Goal: Task Accomplishment & Management: Use online tool/utility

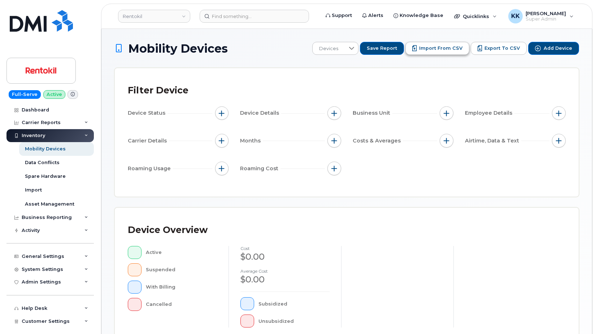
click at [434, 53] on button "Import from CSV" at bounding box center [437, 48] width 64 height 13
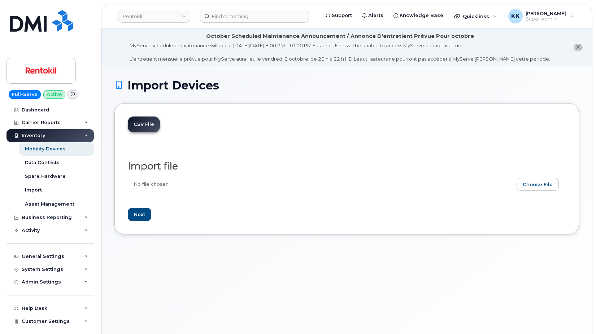
click at [527, 184] on input "file" at bounding box center [344, 186] width 432 height 17
type input "C:\fakepath\Rentokil - Device Report - 2025-09-25.csv"
click at [133, 217] on input "Next" at bounding box center [139, 214] width 23 height 13
type input "Loading..."
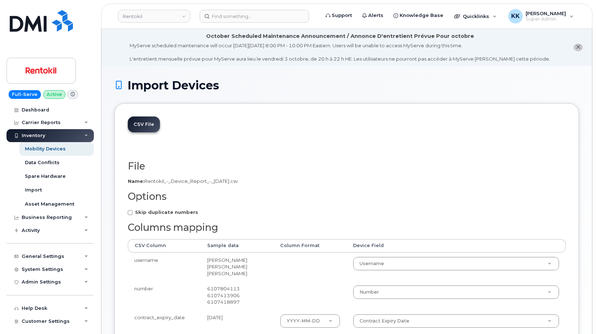
click at [134, 216] on form "File Filename cache Name: Rentokil_-_Device_Report_-_2025-09-25.csv Options Ski…" at bounding box center [347, 282] width 438 height 243
click at [138, 211] on strong "Skip duplicate numbers" at bounding box center [166, 212] width 63 height 6
click at [132, 211] on input "Skip duplicate numbers" at bounding box center [130, 212] width 5 height 5
checkbox input "true"
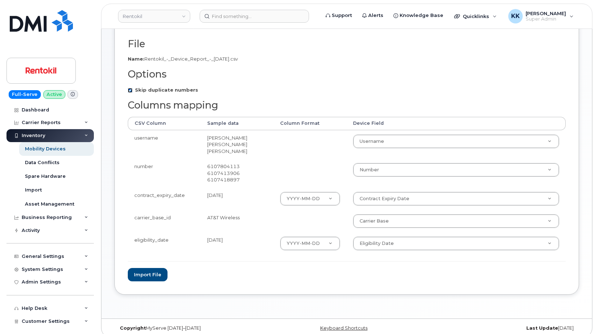
scroll to position [130, 0]
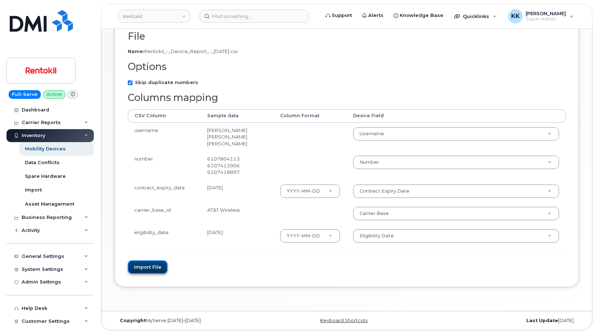
click at [154, 271] on button "Import file" at bounding box center [148, 266] width 40 height 13
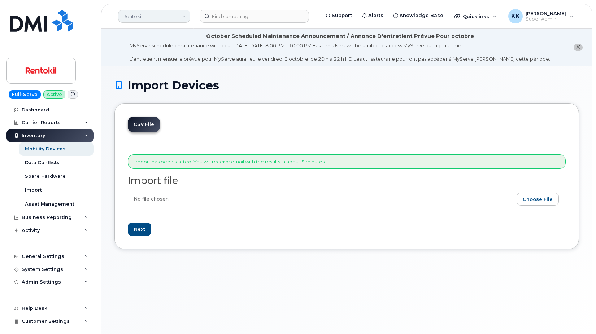
click at [160, 15] on link "Rentokil" at bounding box center [154, 16] width 72 height 13
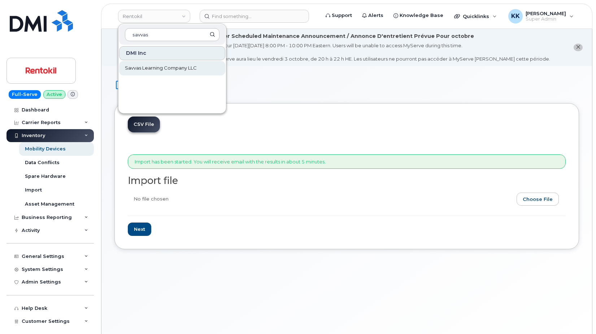
type input "savvas"
click at [163, 67] on span "Savvas Learning Company LLC" at bounding box center [161, 68] width 72 height 7
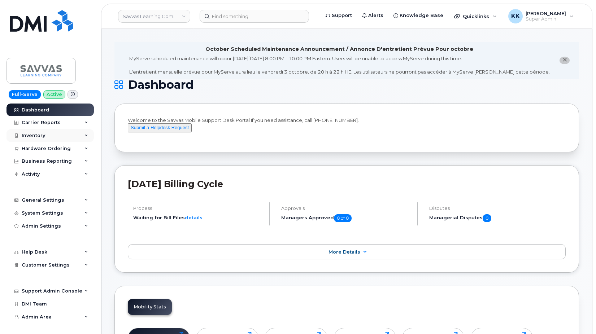
click at [38, 133] on div "Inventory" at bounding box center [33, 136] width 23 height 6
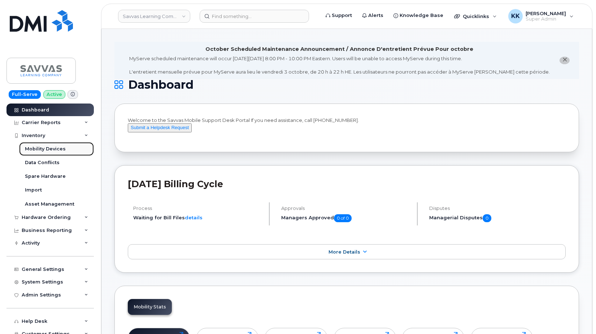
click at [43, 150] on div "Mobility Devices" at bounding box center [45, 149] width 41 height 6
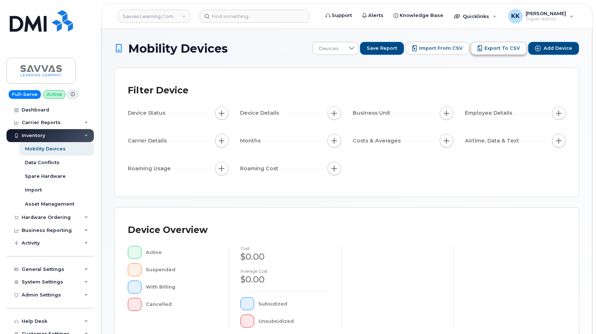
click at [510, 44] on button "Export to CSV" at bounding box center [498, 48] width 56 height 13
click at [445, 48] on span "Import from CSV" at bounding box center [440, 48] width 43 height 6
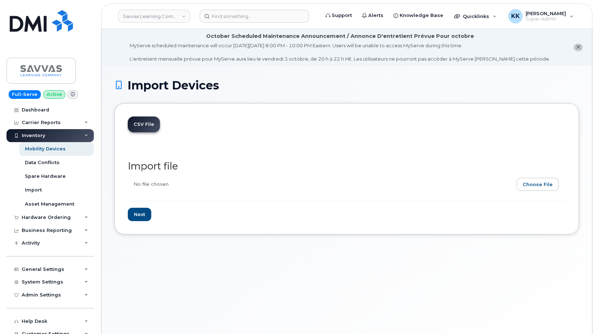
click at [551, 180] on input "file" at bounding box center [344, 186] width 432 height 17
type input "C:\fakepath\Savvas Learning Company LLC - Device Report - 2025-09-25.csv"
click at [141, 215] on input "Next" at bounding box center [139, 214] width 23 height 13
type input "Loading..."
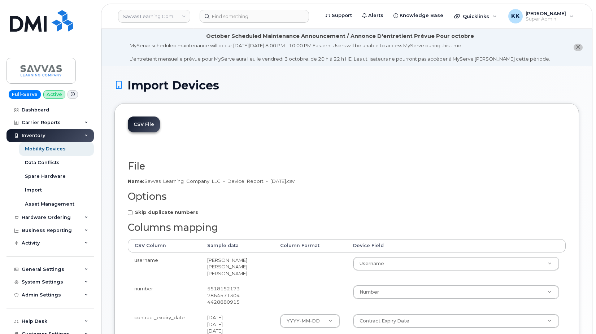
click at [141, 215] on strong "Skip duplicate numbers" at bounding box center [166, 212] width 63 height 6
click at [132, 215] on input "Skip duplicate numbers" at bounding box center [130, 212] width 5 height 5
checkbox input "true"
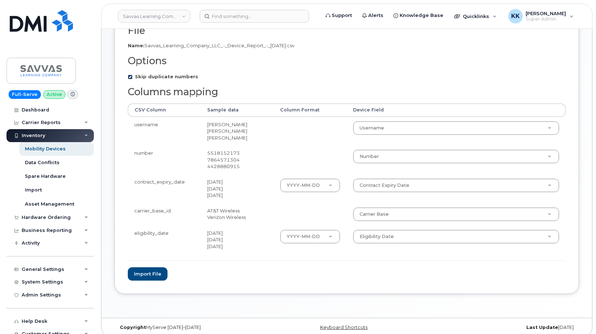
scroll to position [143, 0]
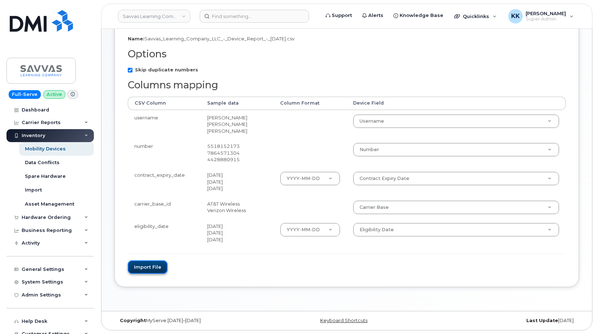
click at [150, 268] on button "Import file" at bounding box center [148, 266] width 40 height 13
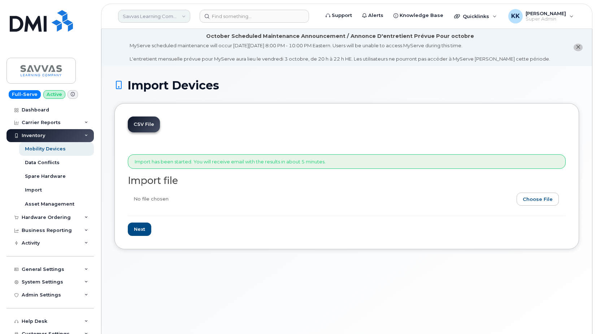
click at [146, 14] on link "Savvas Learning Company LLC" at bounding box center [154, 16] width 72 height 13
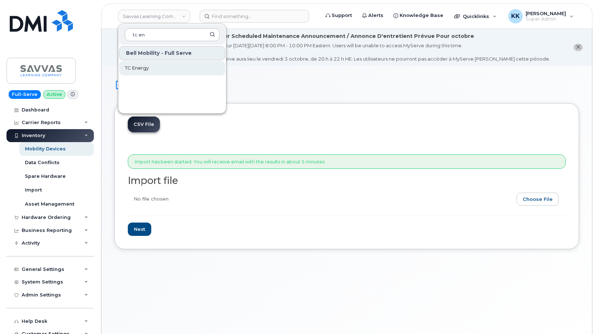
type input "tc en"
click at [154, 65] on link "TC Energy" at bounding box center [172, 68] width 106 height 14
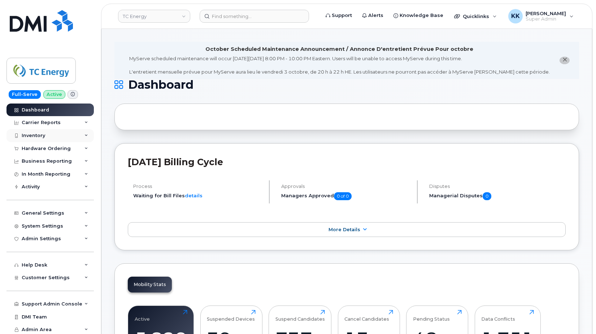
click at [50, 136] on div "Inventory" at bounding box center [49, 135] width 87 height 13
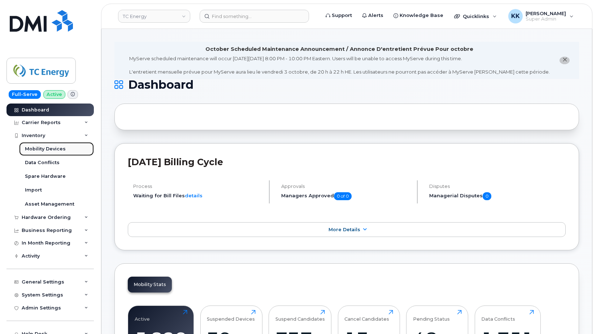
click at [50, 151] on div "Mobility Devices" at bounding box center [45, 149] width 41 height 6
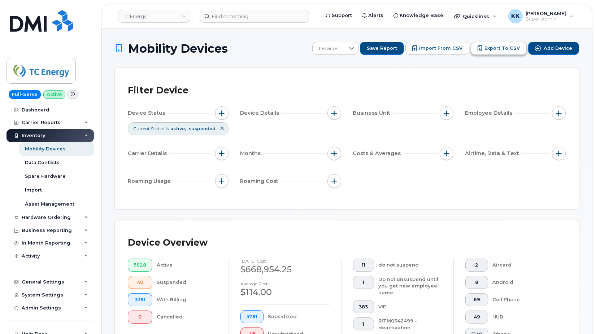
click at [508, 48] on span "Export to CSV" at bounding box center [501, 48] width 35 height 6
